Goal: Information Seeking & Learning: Learn about a topic

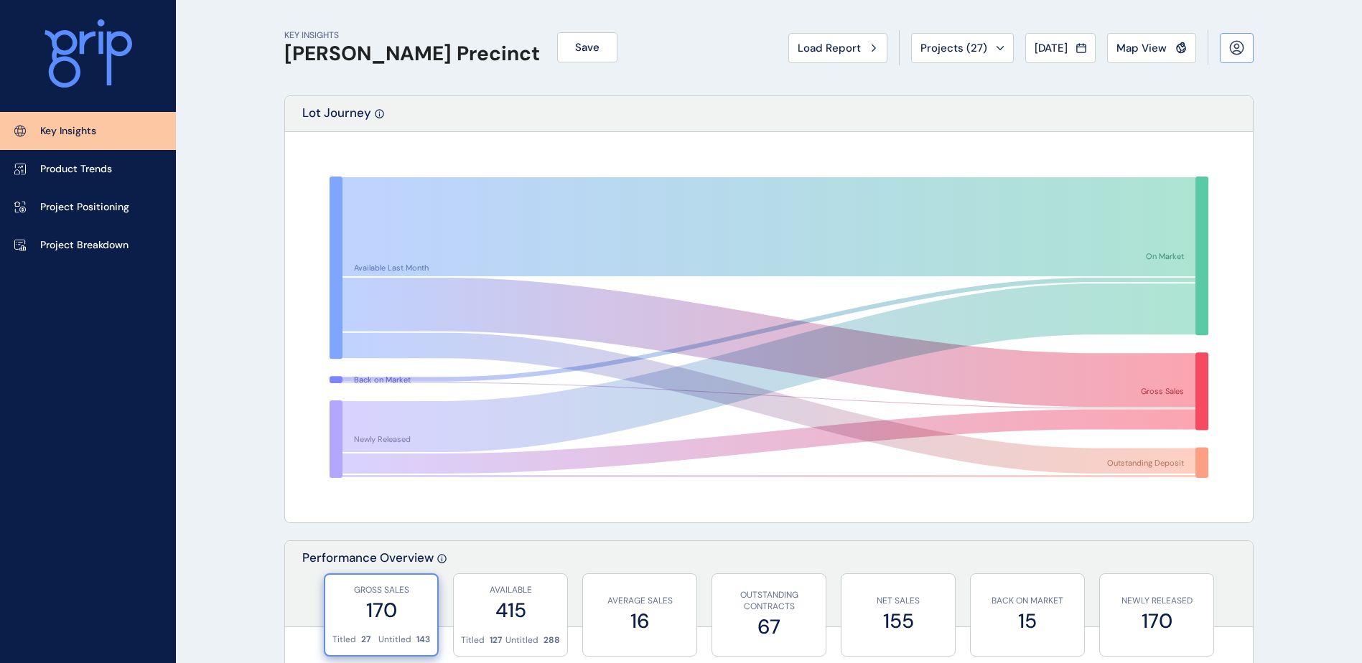
click at [1239, 43] on icon at bounding box center [1236, 47] width 15 height 15
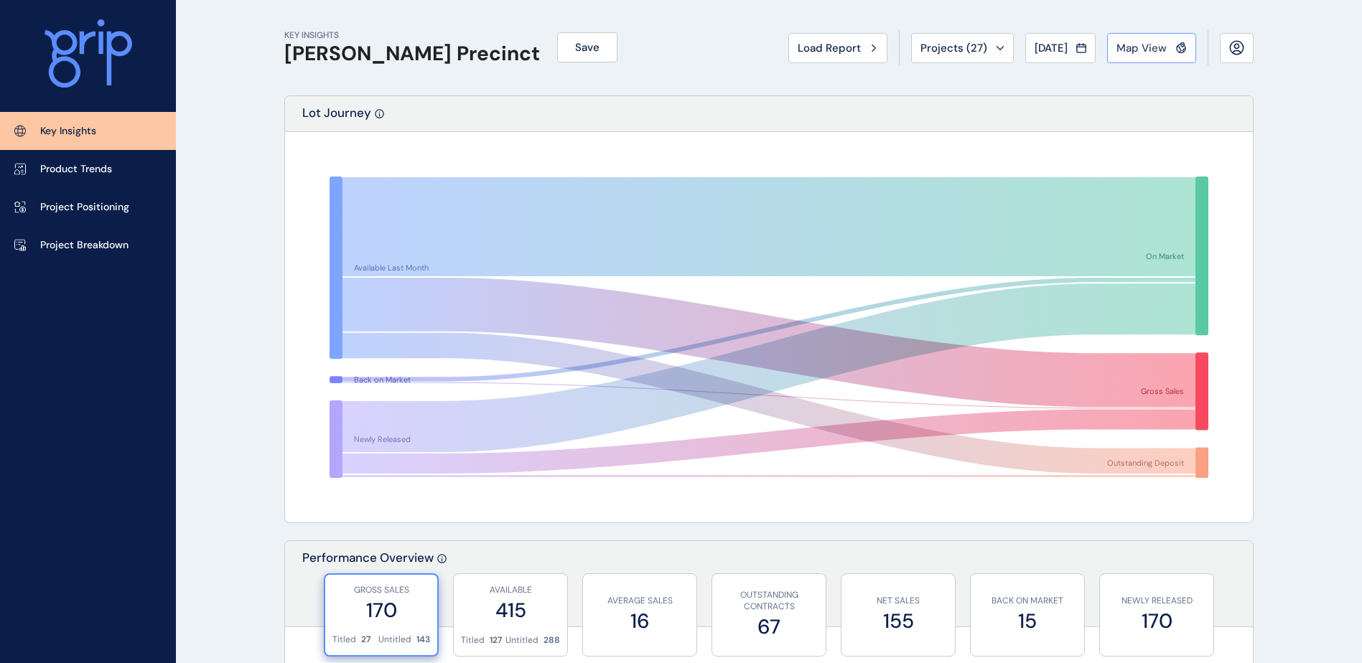
click at [1175, 55] on div "Map View" at bounding box center [1151, 48] width 70 height 14
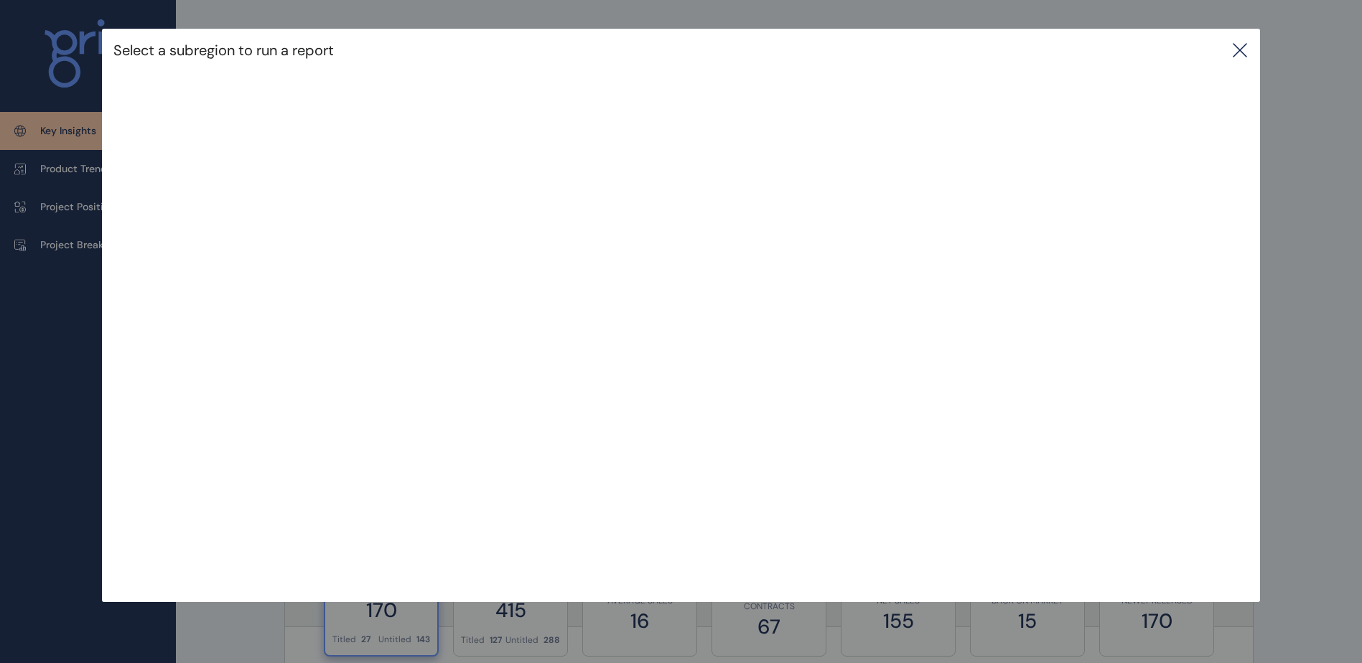
click at [1248, 50] on icon at bounding box center [1239, 50] width 17 height 17
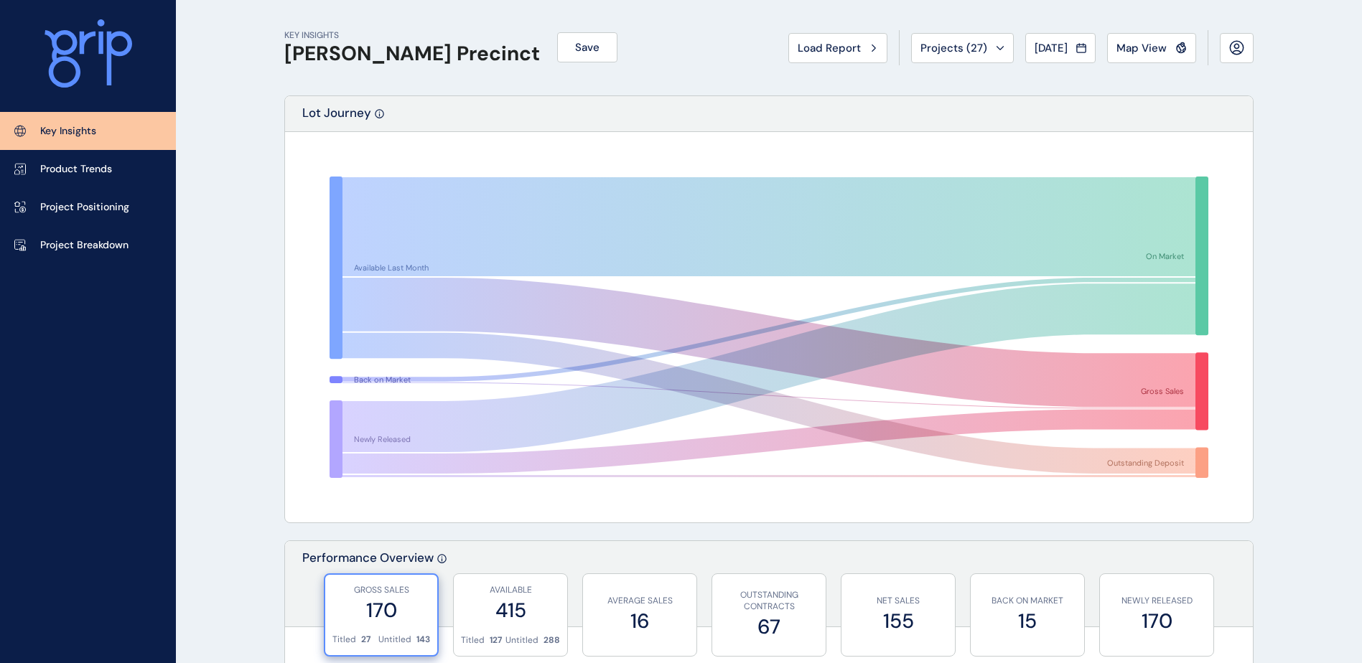
click at [73, 129] on p "Key Insights" at bounding box center [68, 131] width 56 height 14
click at [360, 55] on h1 "[PERSON_NAME] Precinct" at bounding box center [412, 54] width 256 height 24
click at [62, 167] on p "Product Trends" at bounding box center [76, 169] width 72 height 14
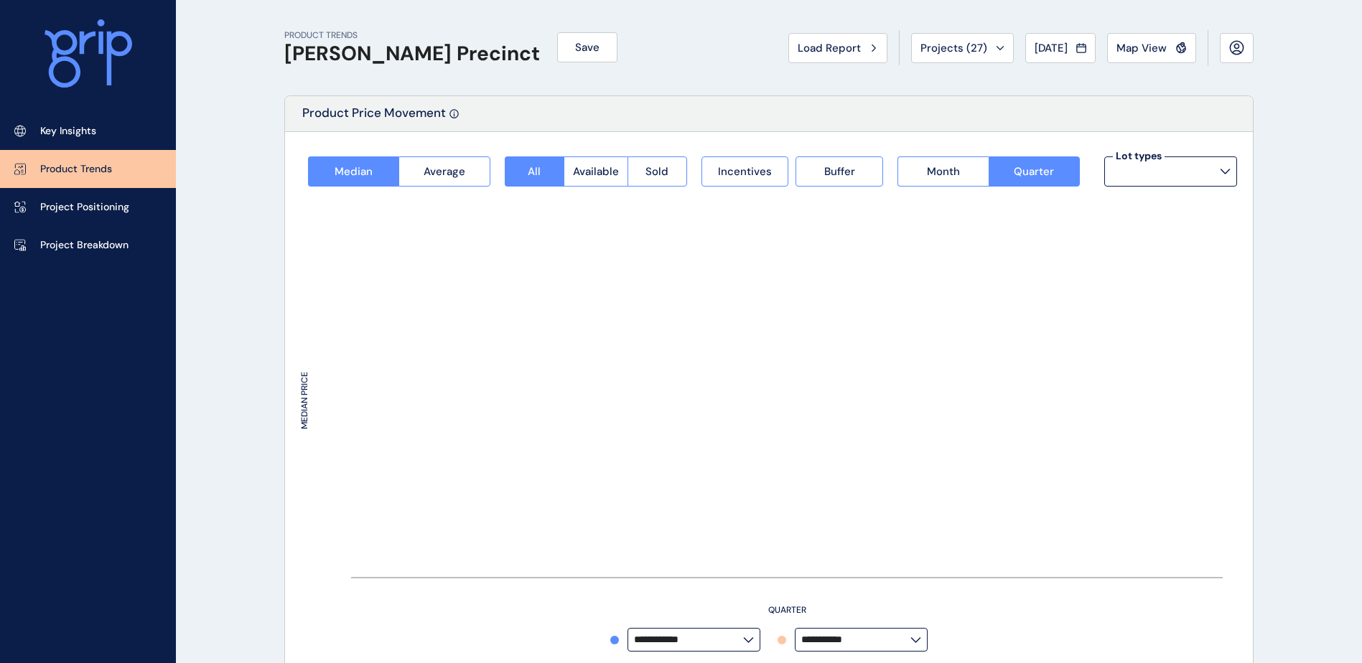
type input "**********"
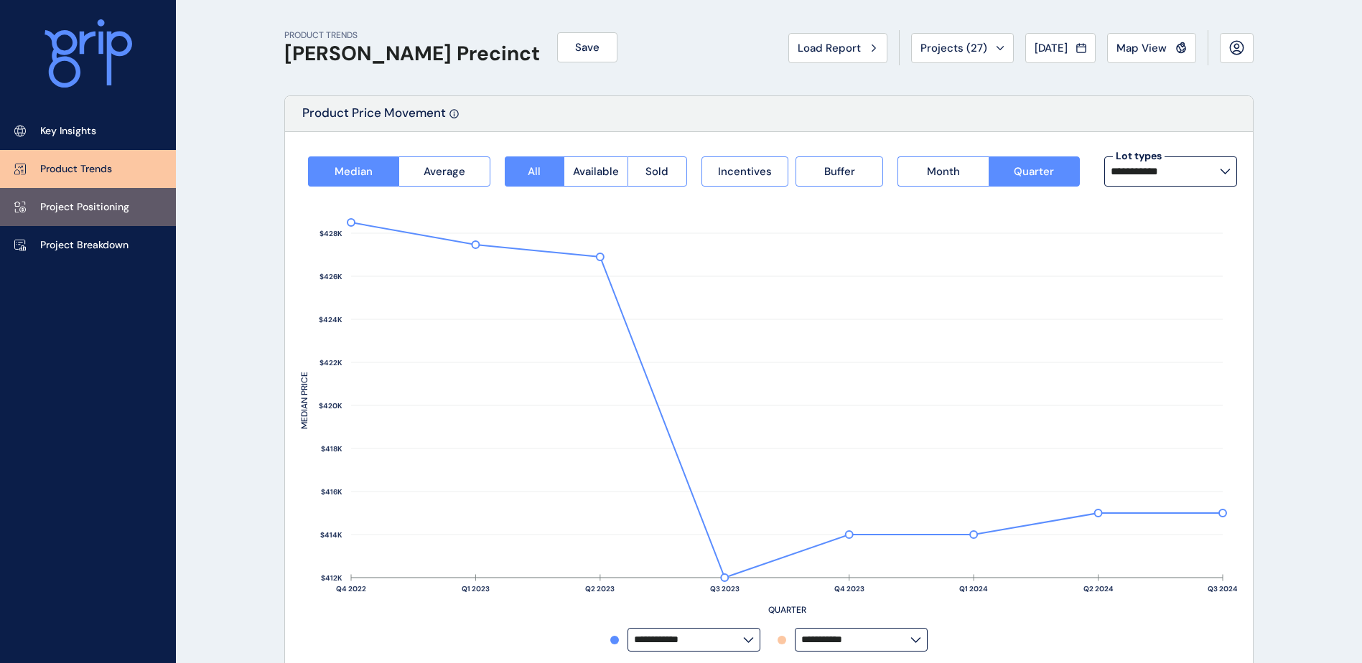
click at [67, 199] on link "Project Positioning" at bounding box center [88, 207] width 176 height 38
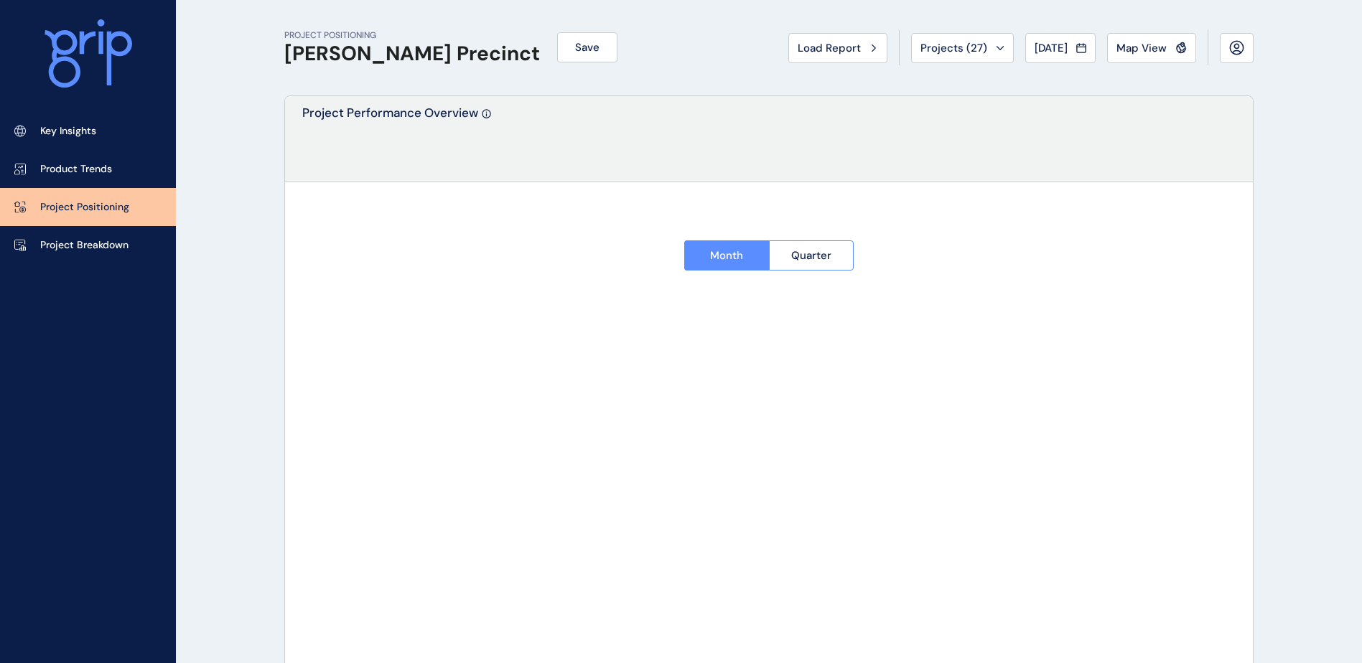
type input "*********"
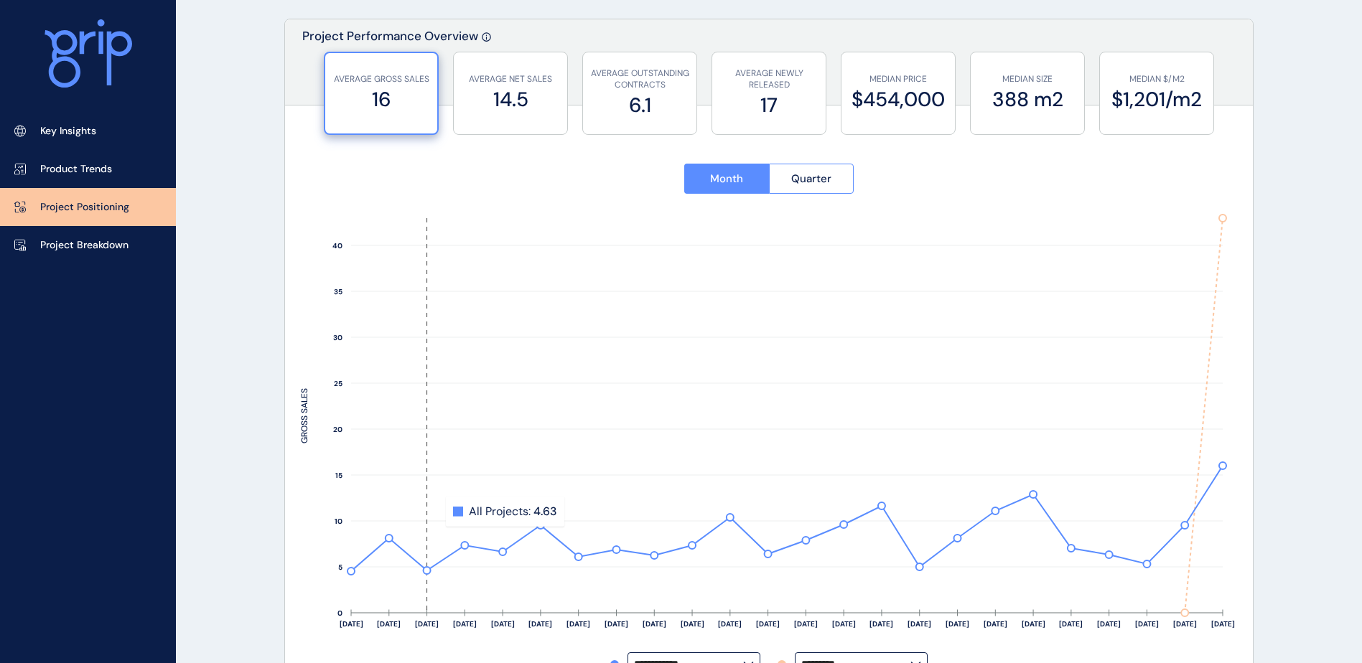
scroll to position [72, 0]
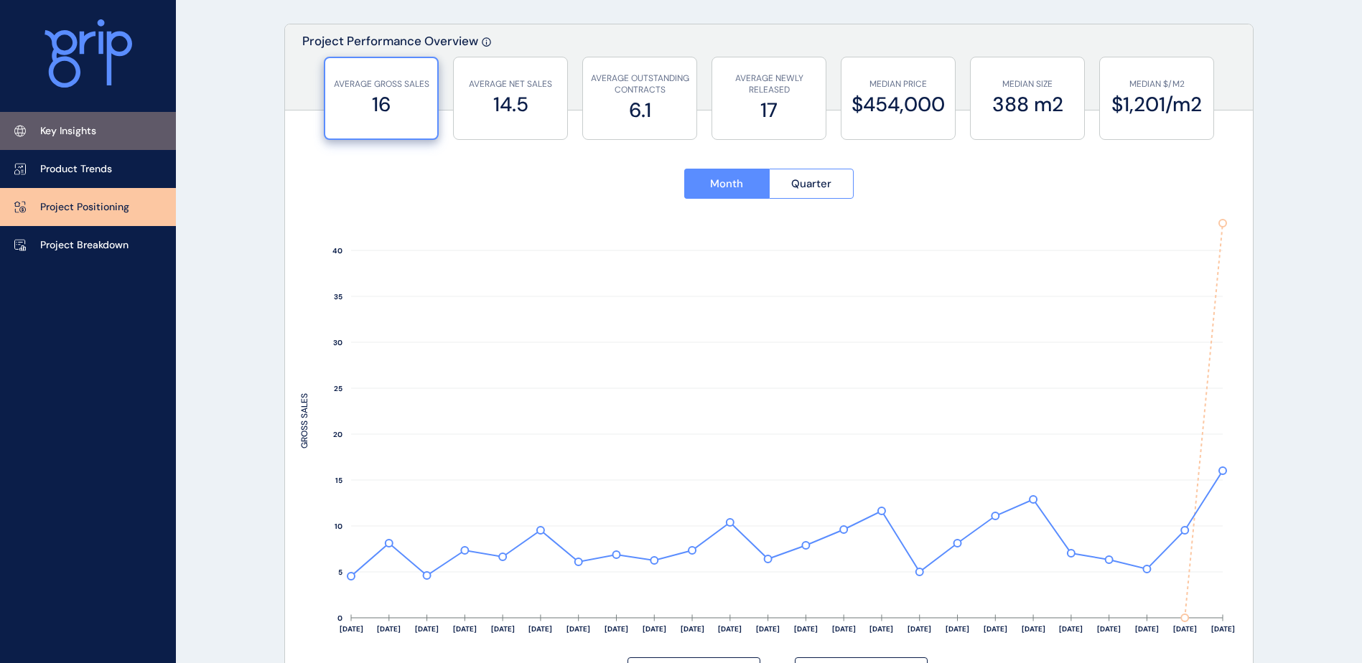
click at [83, 127] on p "Key Insights" at bounding box center [68, 131] width 56 height 14
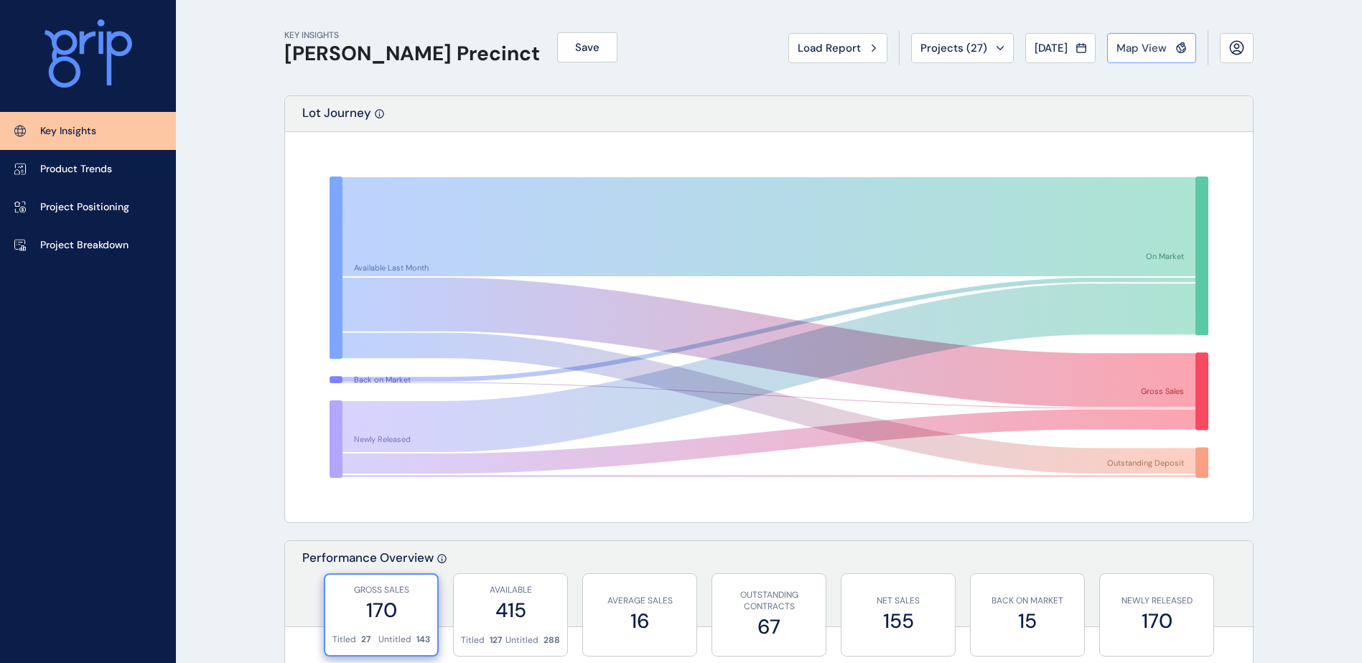
click at [1133, 49] on span "Map View" at bounding box center [1141, 48] width 50 height 14
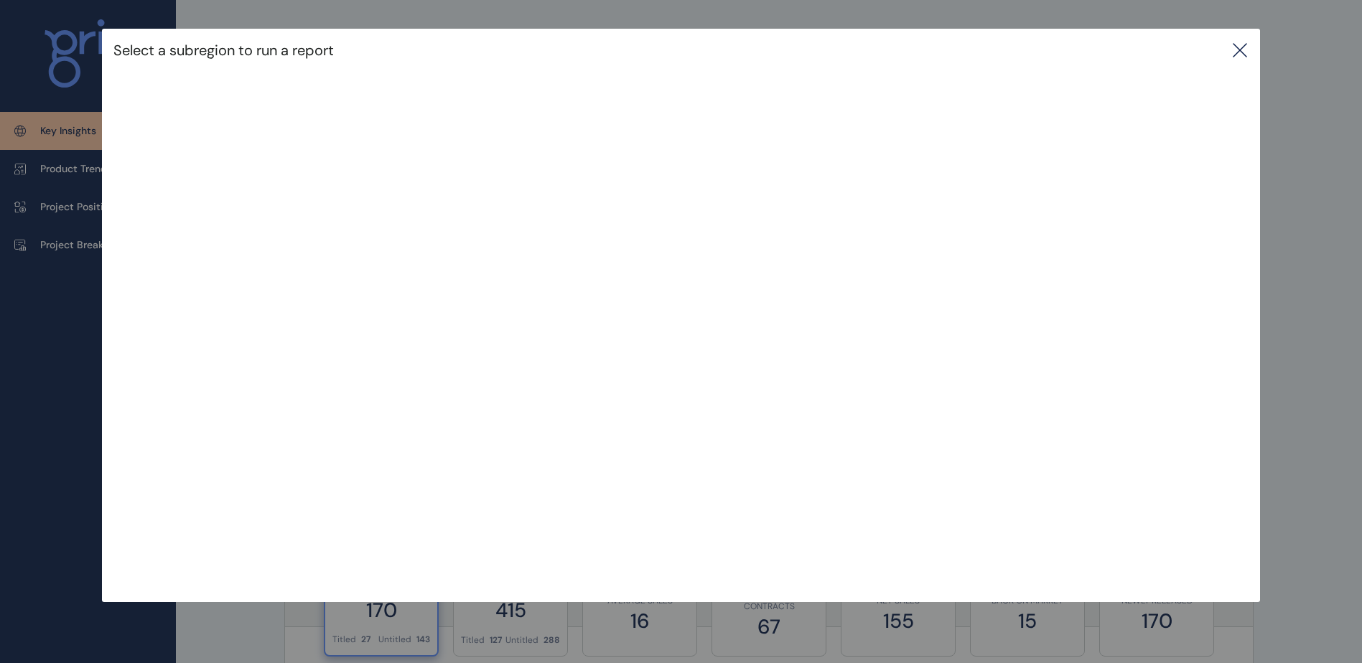
click at [1259, 43] on div "Select a subregion to run a report" at bounding box center [680, 50] width 1157 height 43
click at [1248, 47] on icon at bounding box center [1239, 50] width 17 height 17
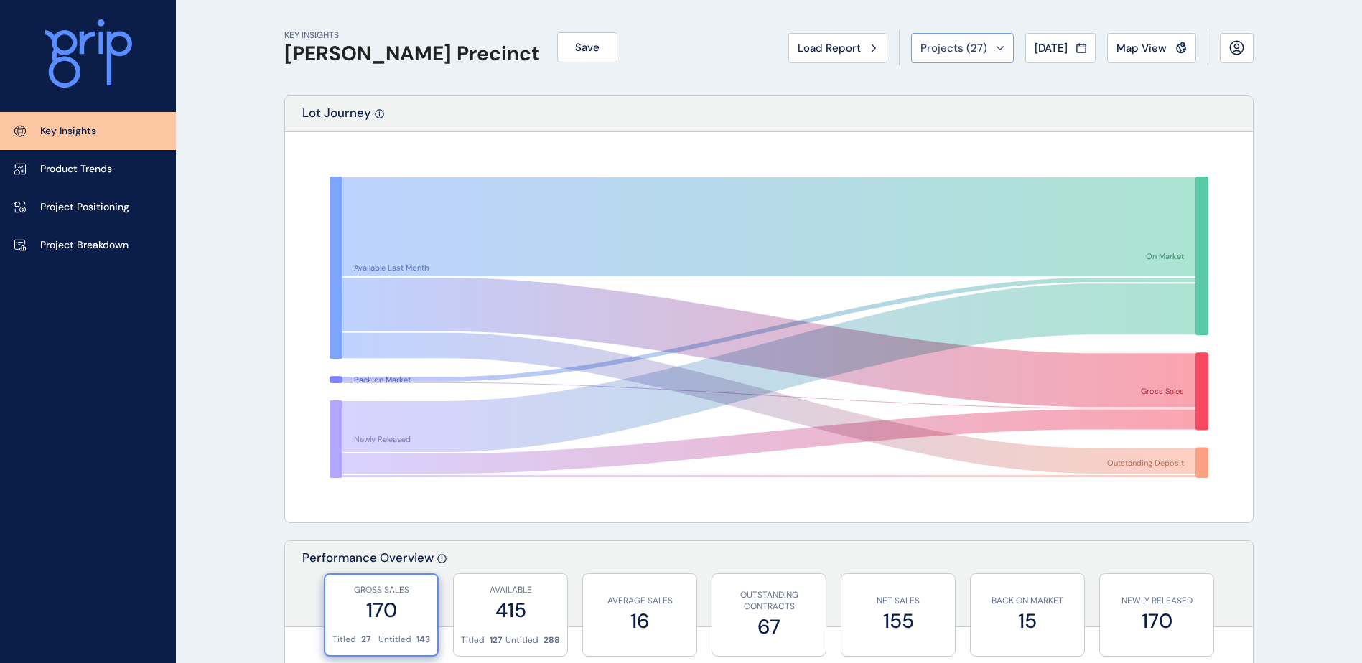
click at [929, 47] on span "Projects ( 27 )" at bounding box center [953, 48] width 67 height 14
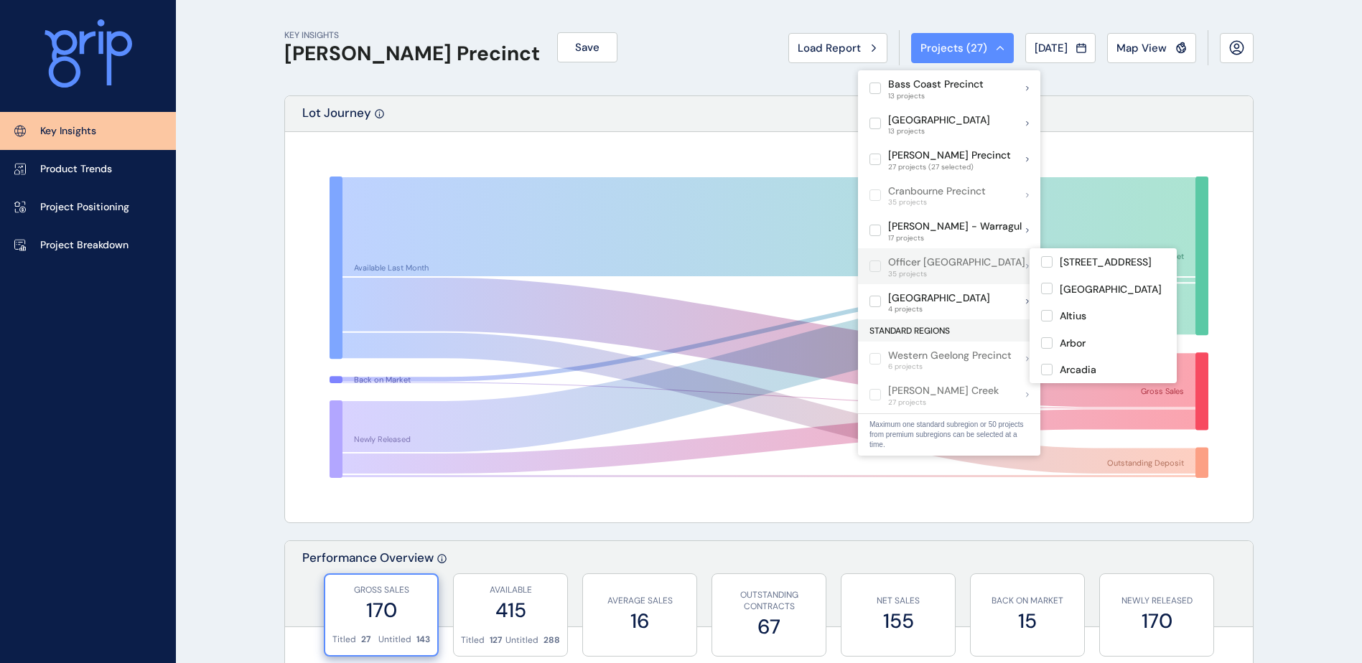
click at [877, 266] on label at bounding box center [874, 266] width 11 height 11
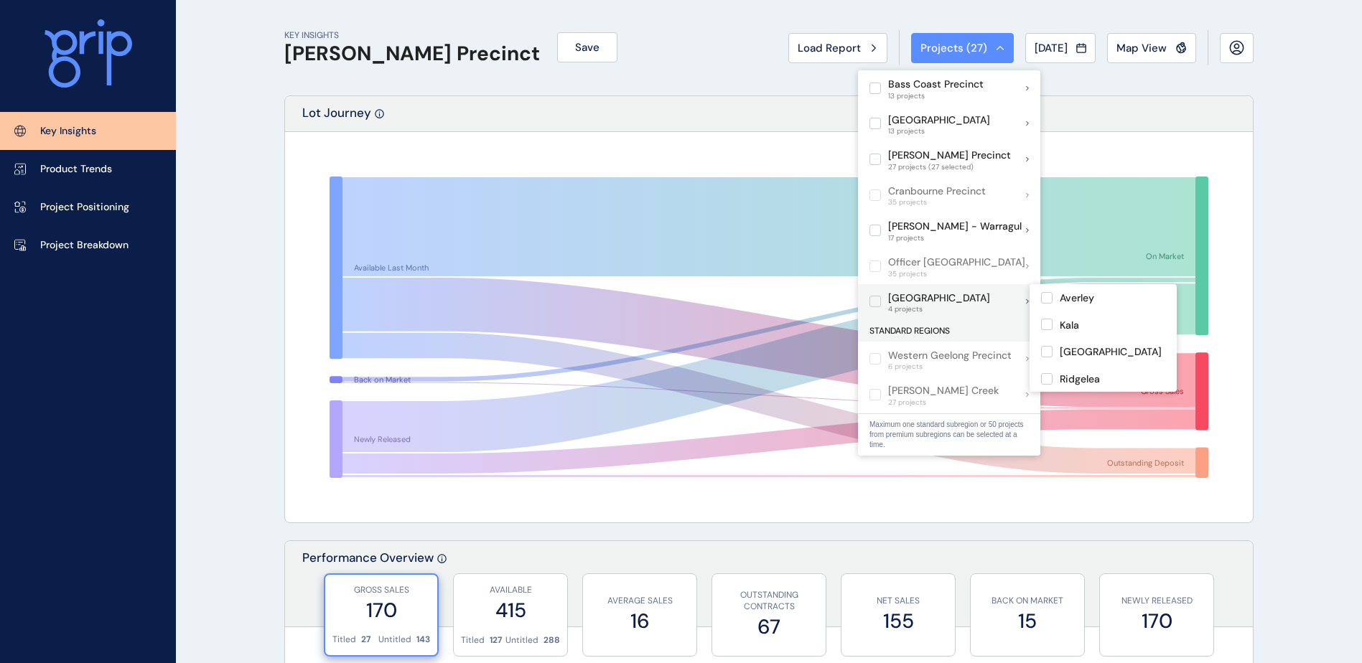
click at [874, 300] on label at bounding box center [874, 301] width 11 height 11
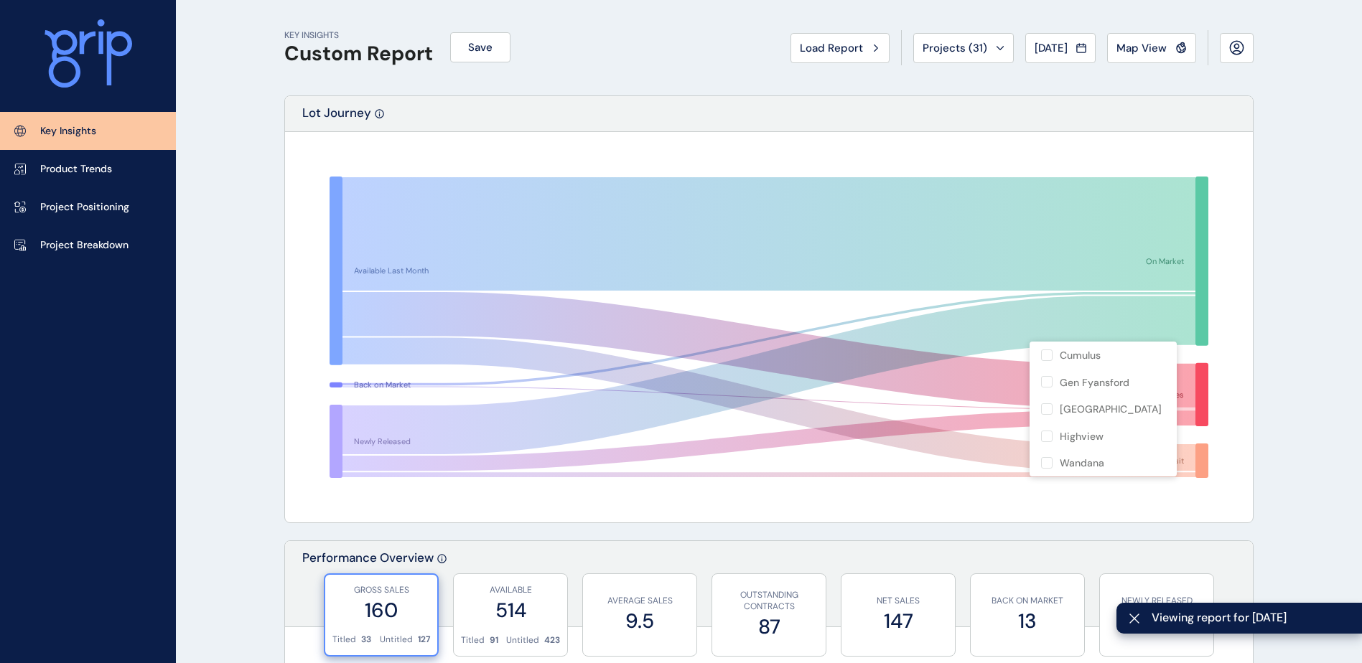
click at [924, 542] on div "Performance Overview" at bounding box center [769, 584] width 968 height 86
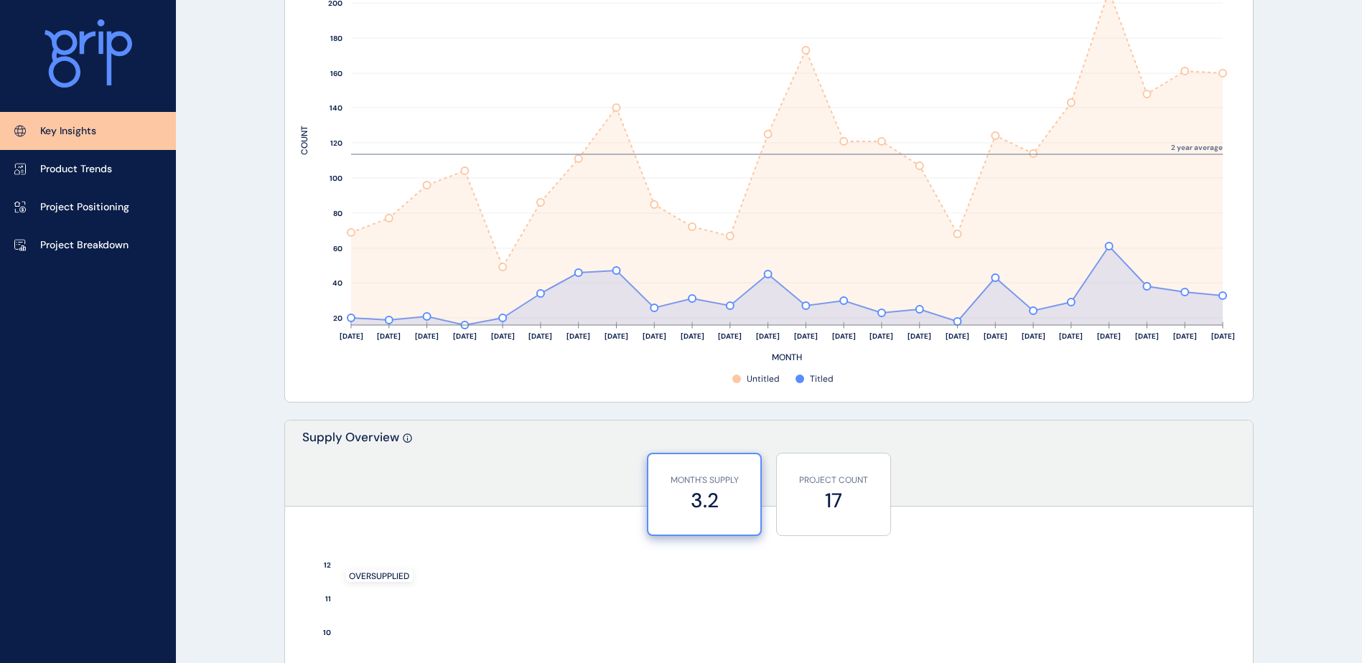
scroll to position [1005, 0]
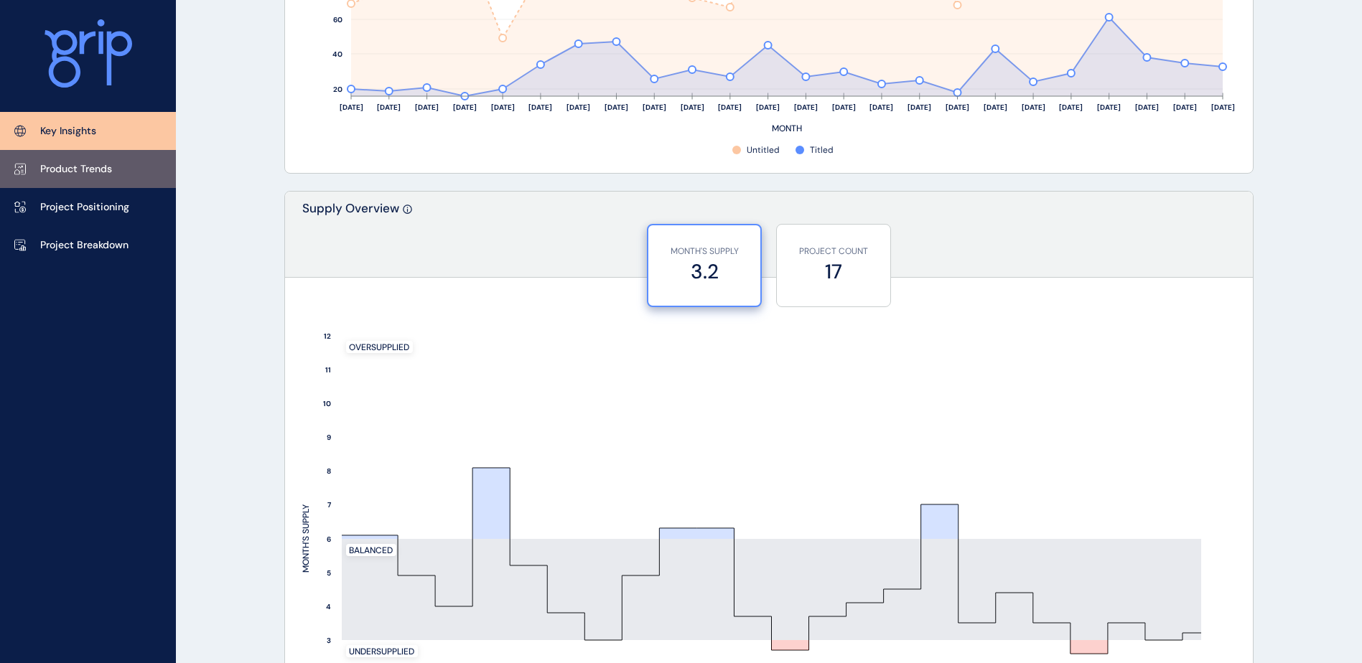
click at [87, 166] on p "Product Trends" at bounding box center [76, 169] width 72 height 14
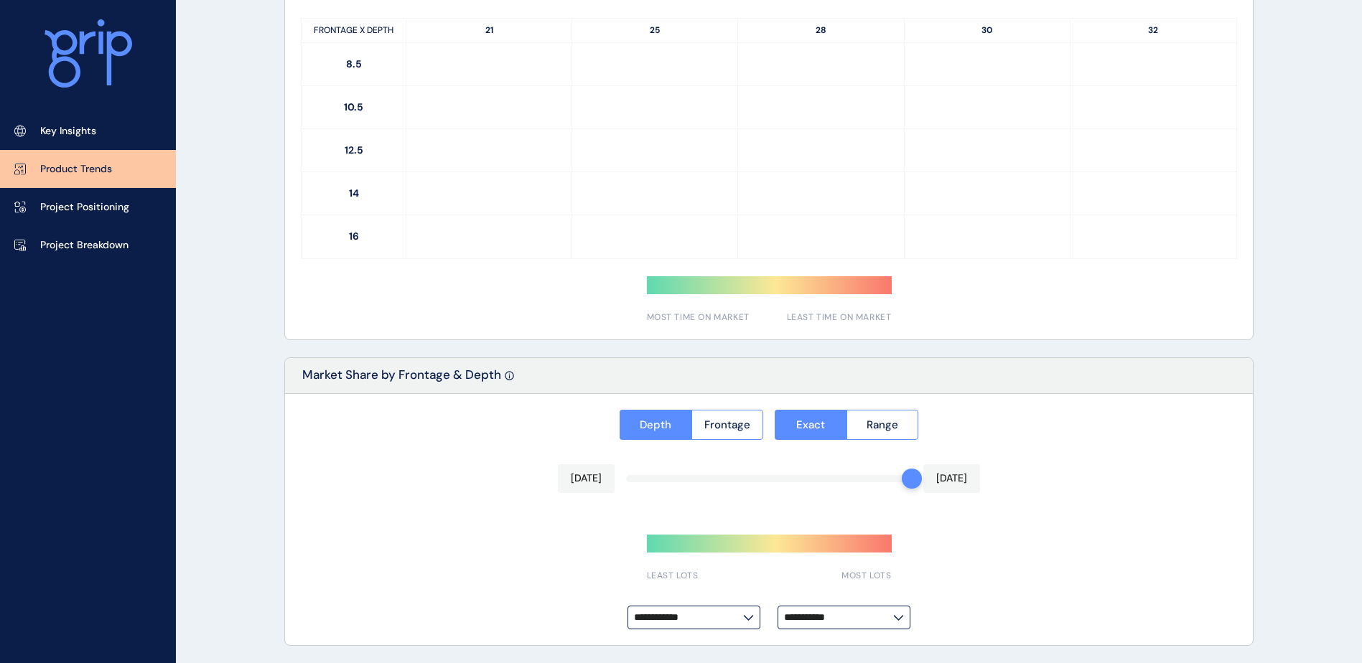
type input "**********"
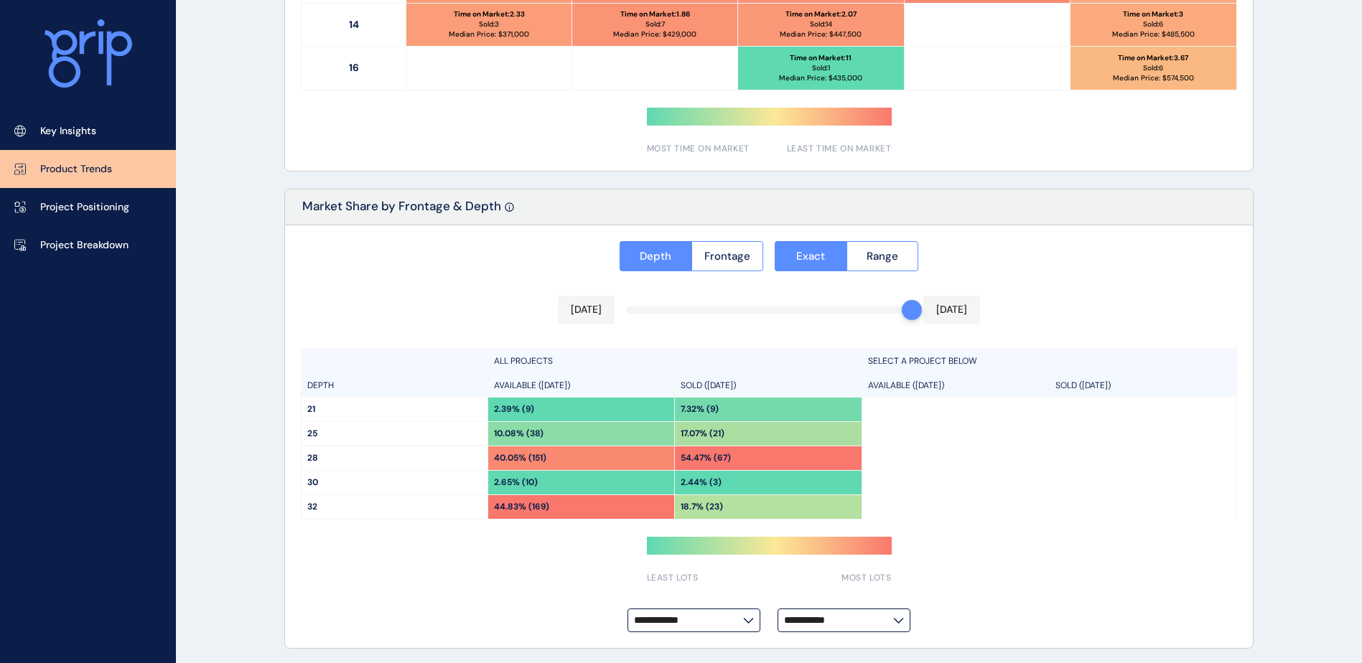
scroll to position [1016, 0]
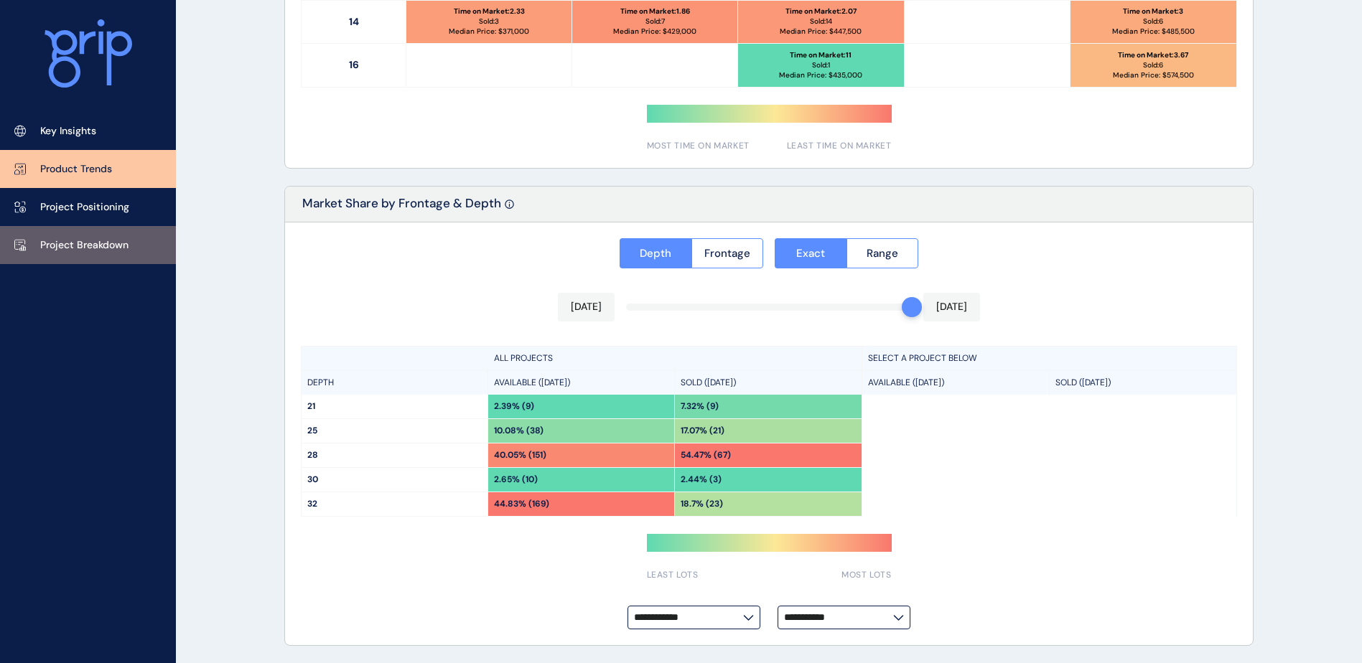
click at [49, 242] on p "Project Breakdown" at bounding box center [84, 245] width 88 height 14
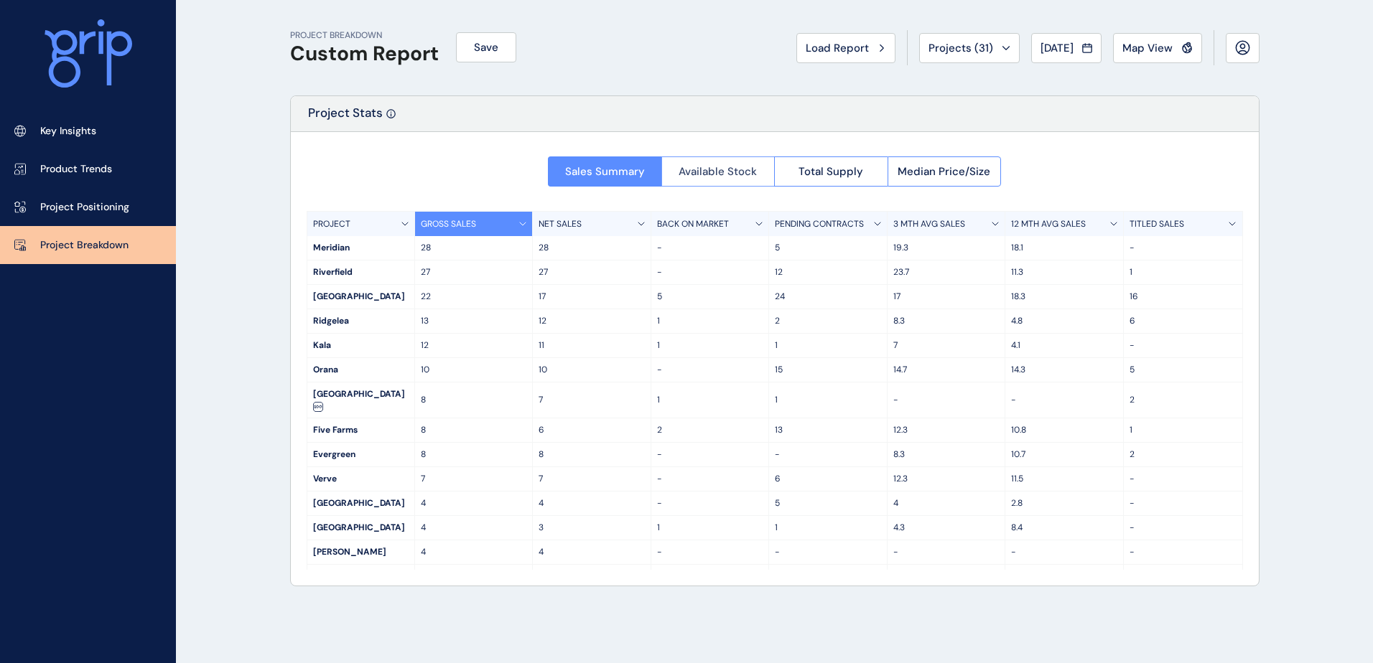
click at [734, 167] on span "Available Stock" at bounding box center [717, 171] width 78 height 14
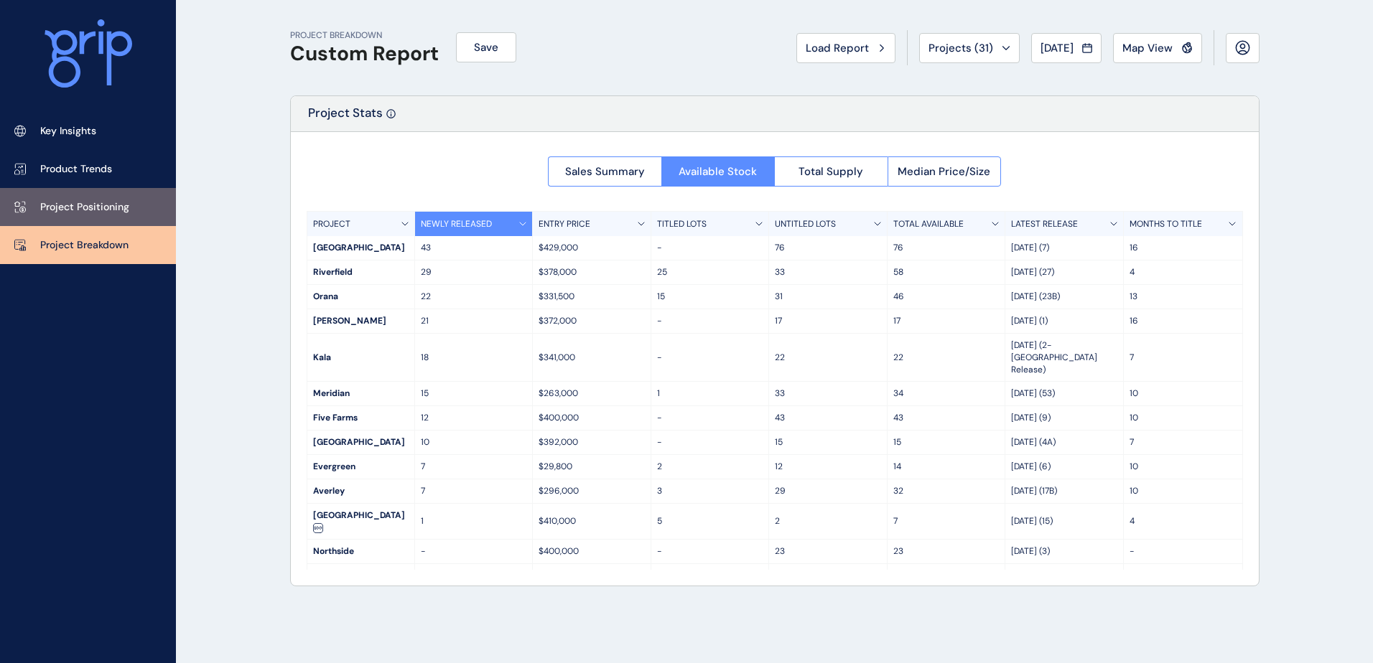
click at [61, 212] on p "Project Positioning" at bounding box center [84, 207] width 89 height 14
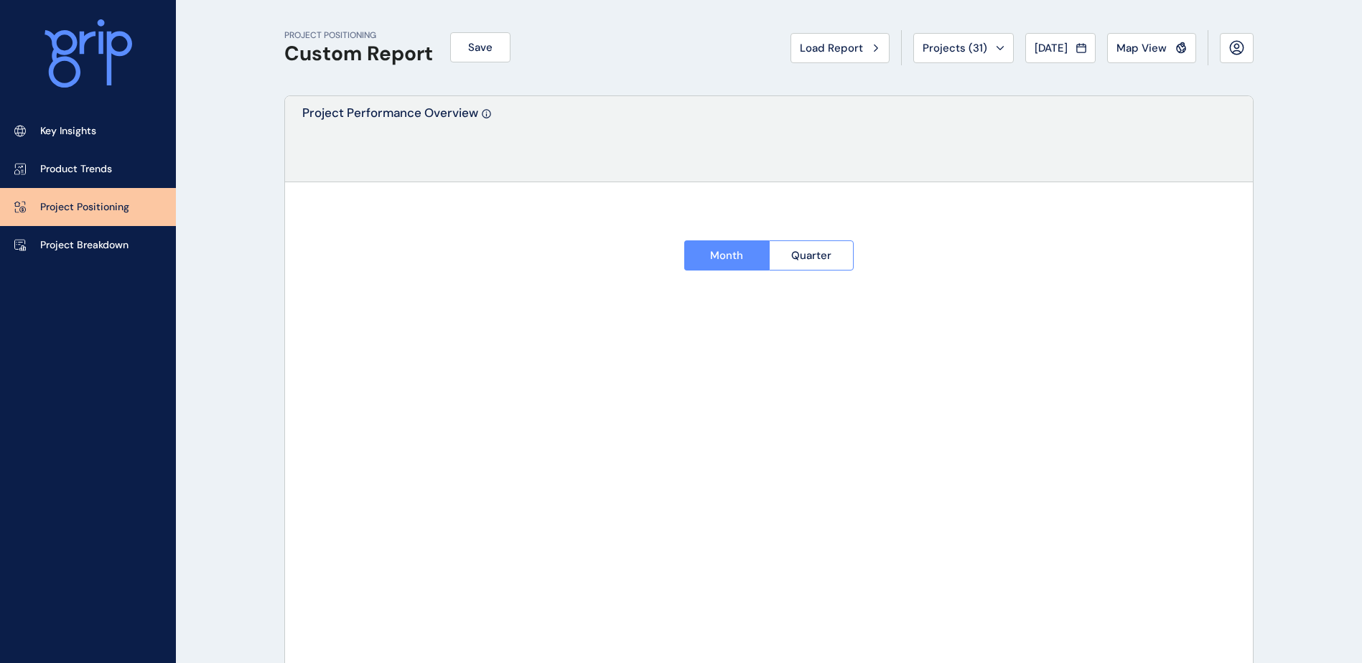
type input "********"
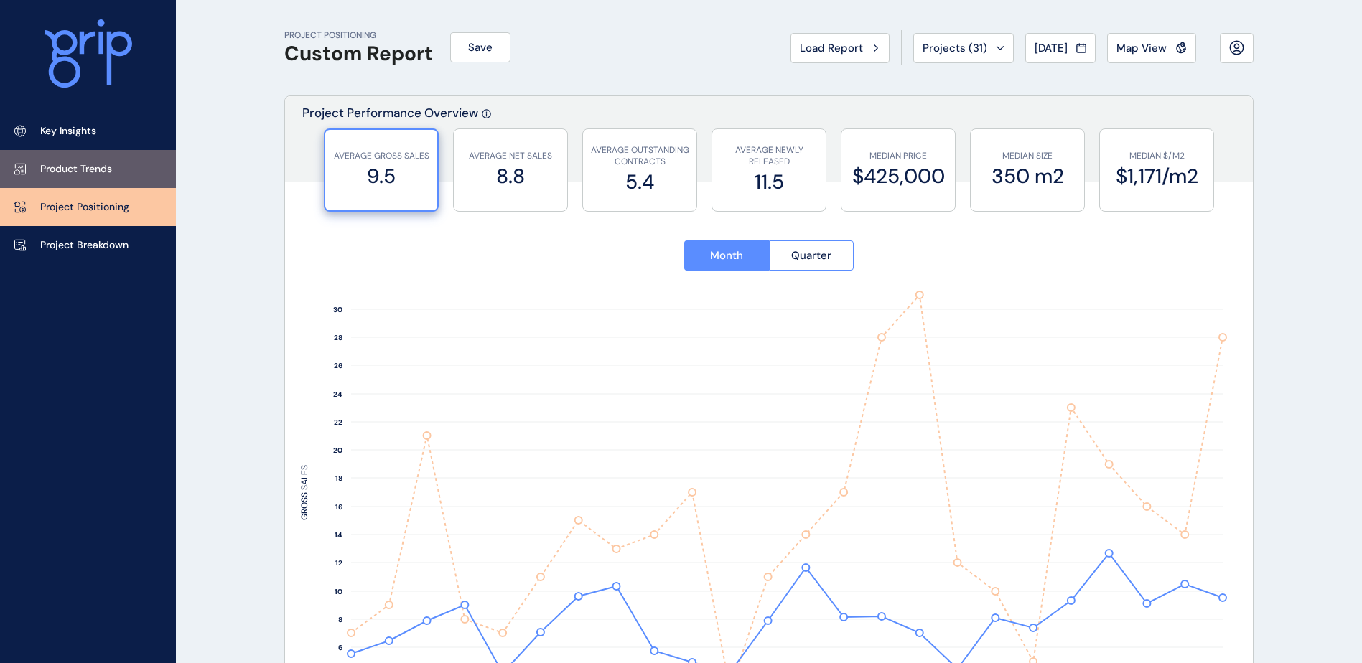
click at [68, 167] on p "Product Trends" at bounding box center [76, 169] width 72 height 14
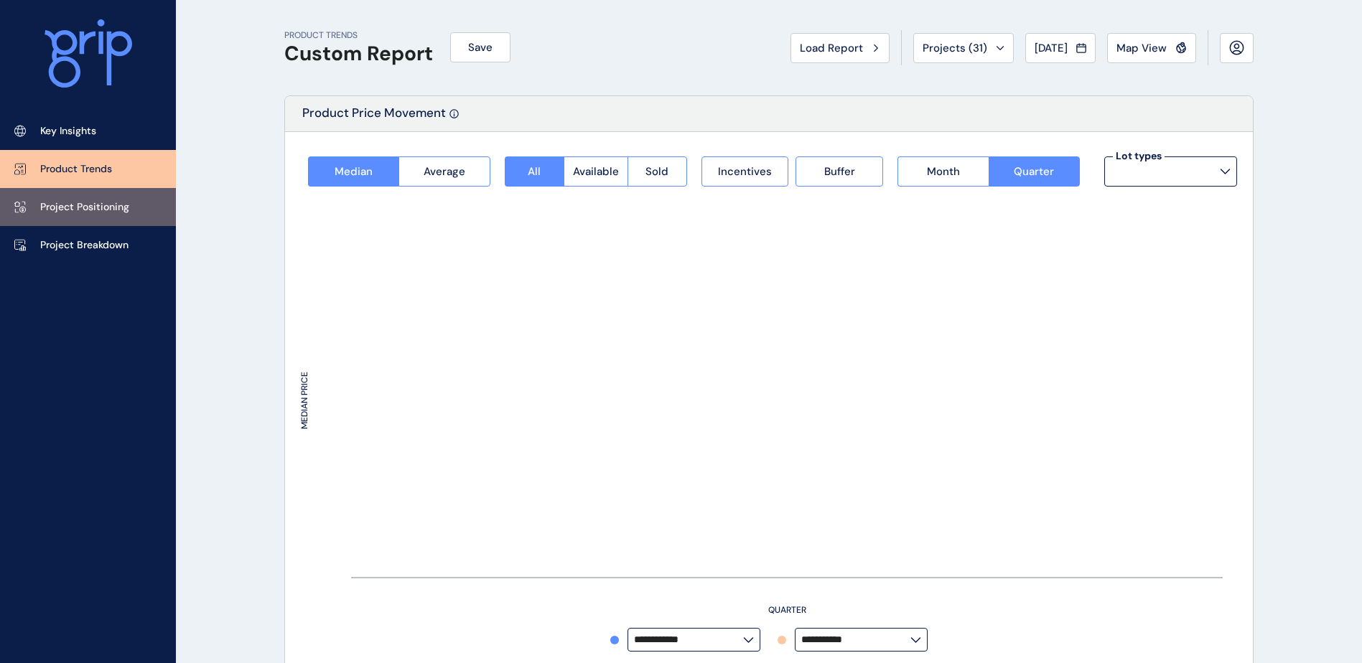
type input "**********"
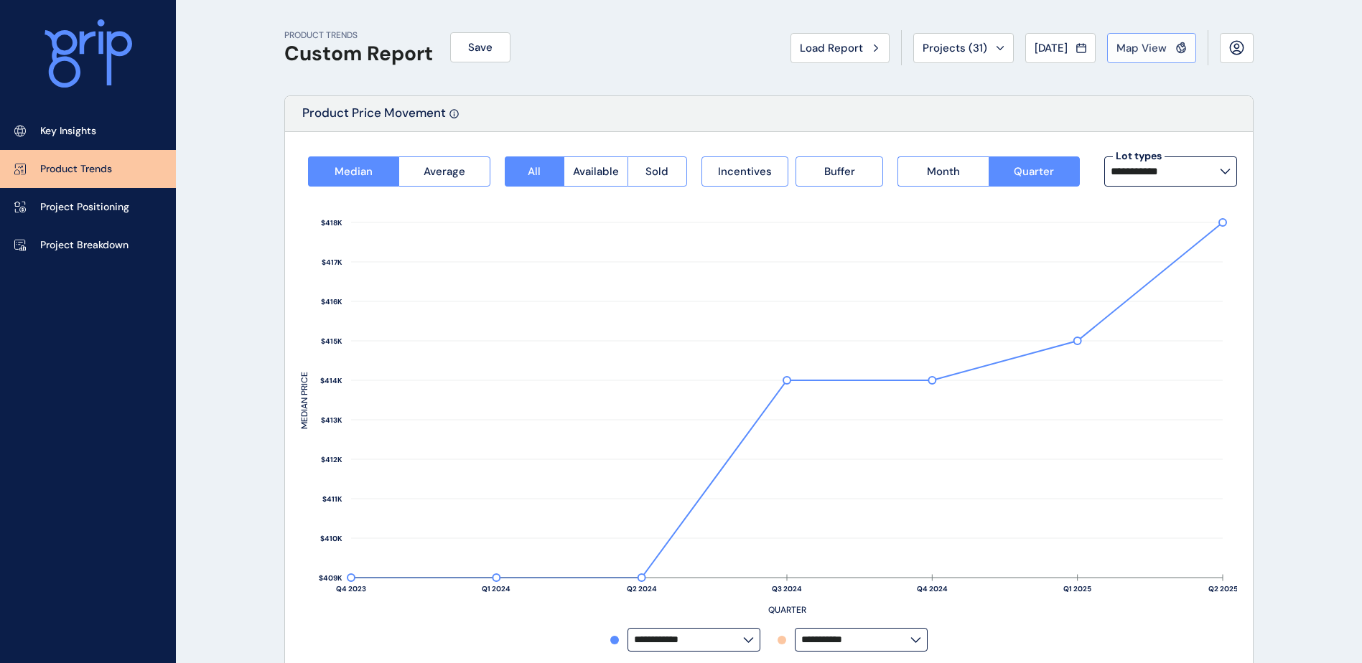
click at [1137, 47] on span "Map View" at bounding box center [1141, 48] width 50 height 14
